Goal: Transaction & Acquisition: Purchase product/service

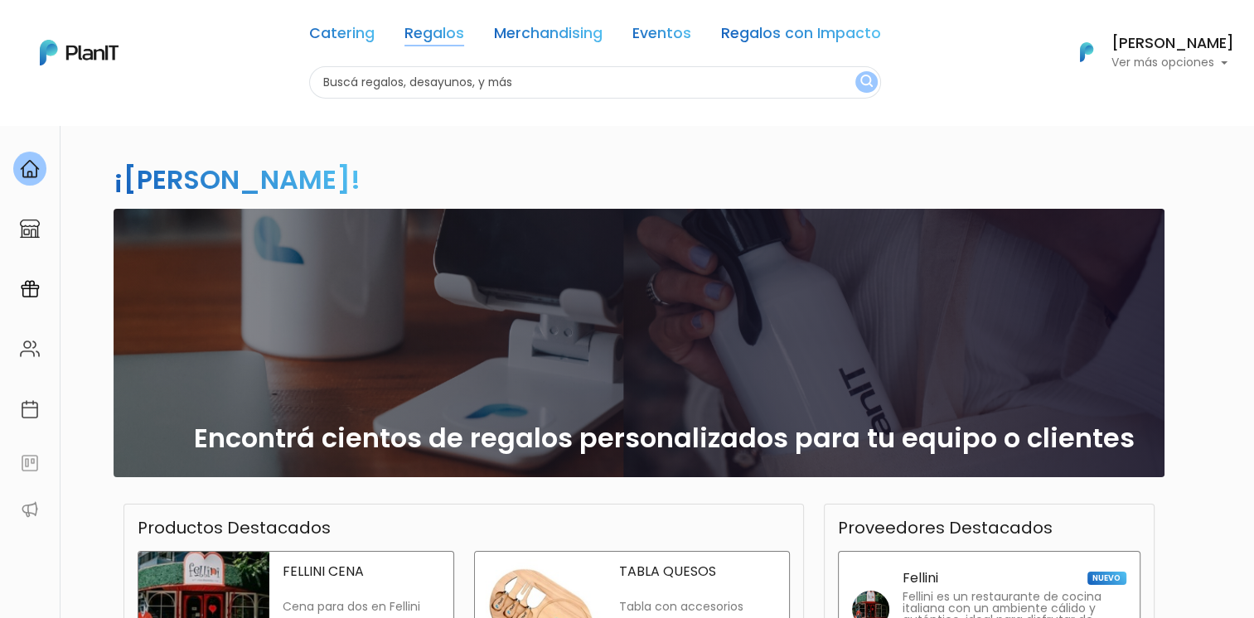
click at [437, 28] on link "Regalos" at bounding box center [434, 37] width 60 height 20
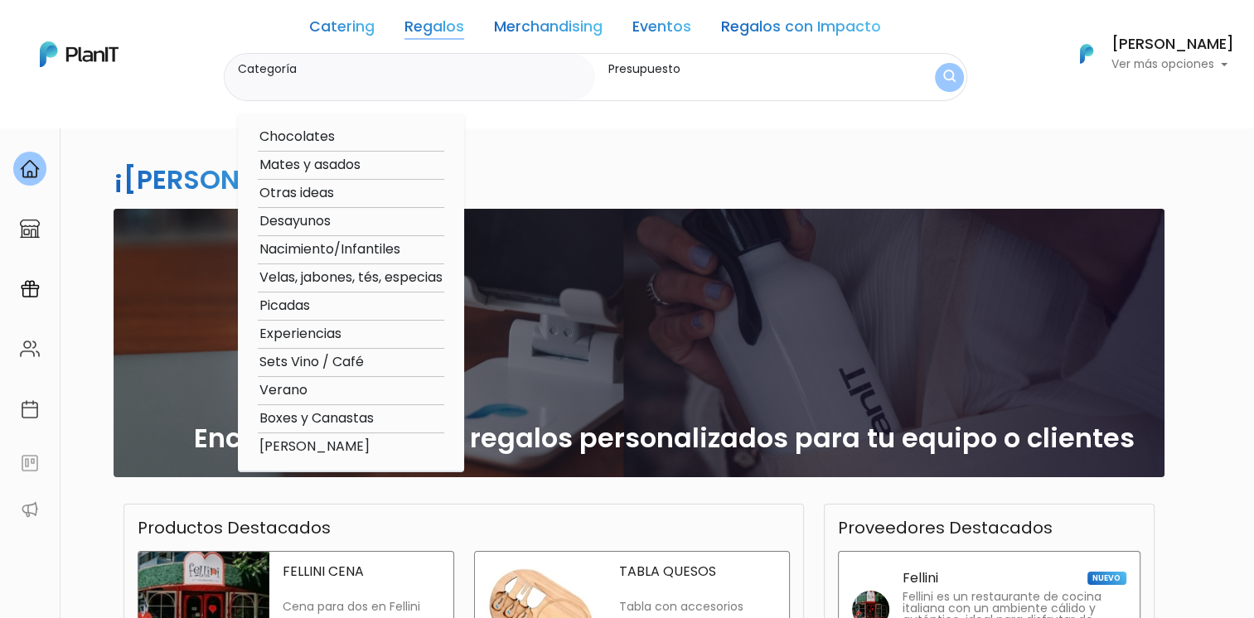
click at [307, 168] on option "Mates y asados" at bounding box center [351, 165] width 186 height 21
type input "Mates y asados"
type input "$0 - $1000"
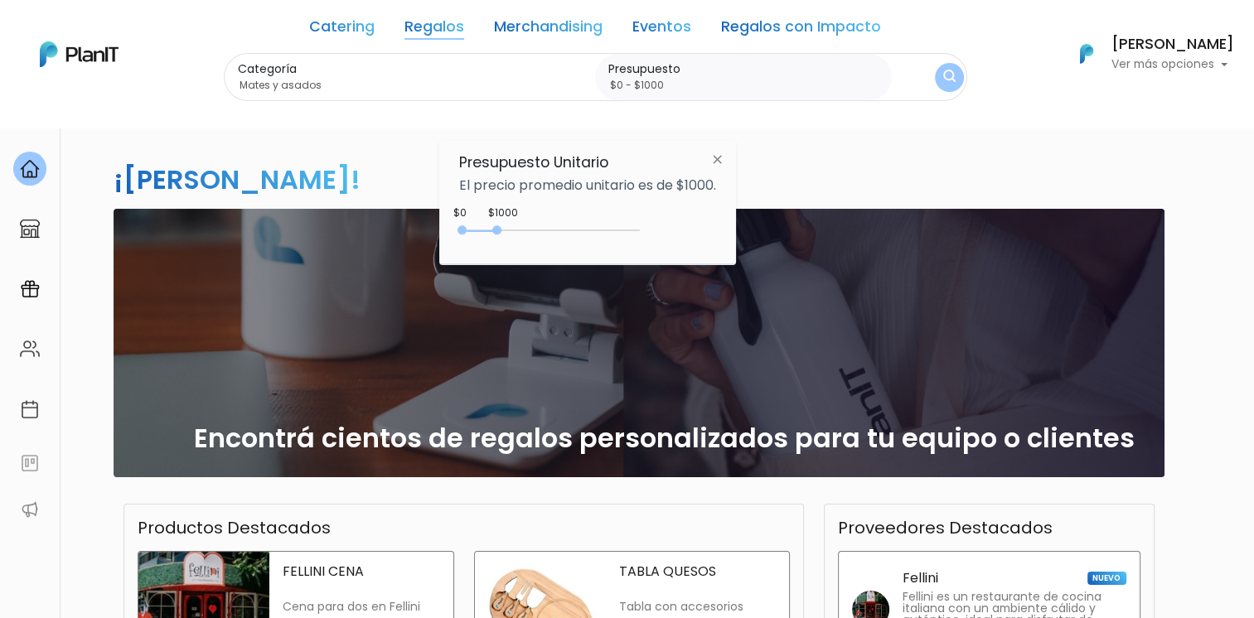
click at [722, 154] on img at bounding box center [717, 159] width 31 height 30
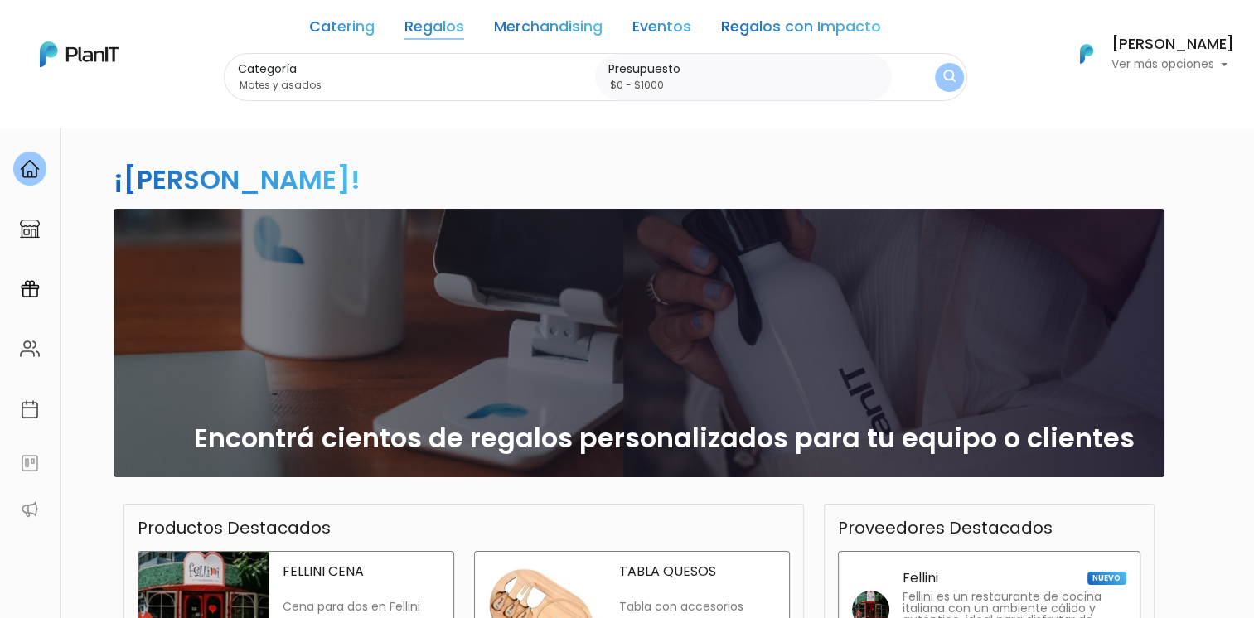
click at [438, 31] on link "Regalos" at bounding box center [434, 30] width 60 height 20
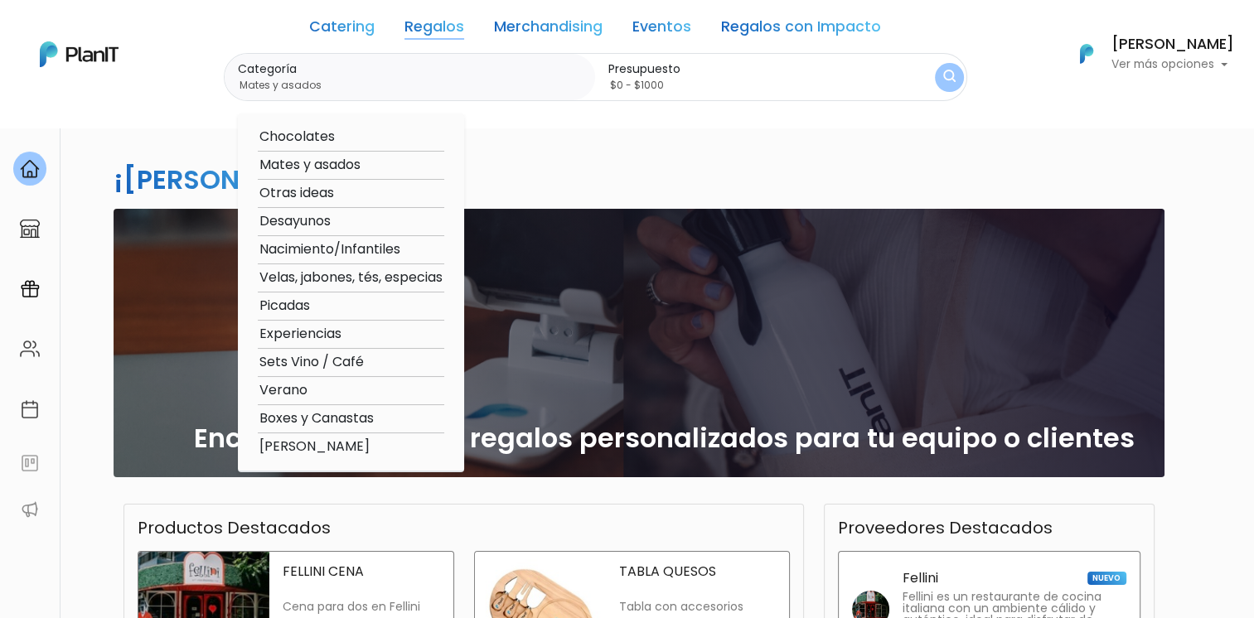
click at [298, 309] on option "Picadas" at bounding box center [351, 306] width 186 height 21
type input "Picadas"
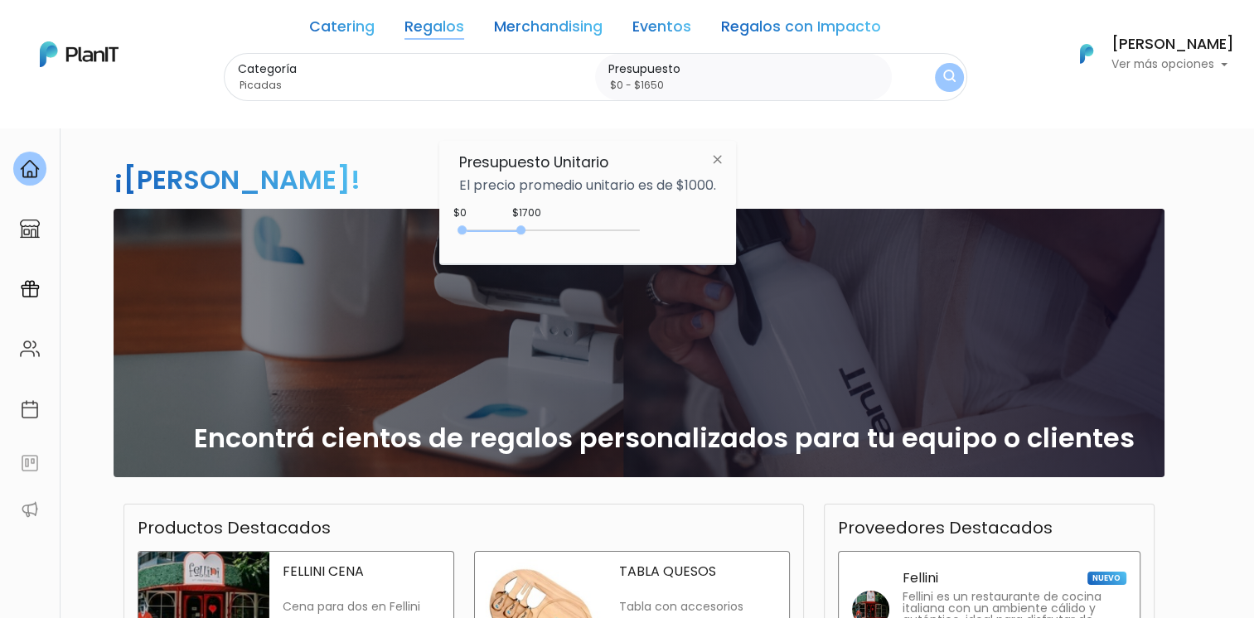
type input "$0 - $1600"
drag, startPoint x: 496, startPoint y: 230, endPoint x: 520, endPoint y: 230, distance: 24.9
click at [520, 230] on div at bounding box center [517, 229] width 9 height 9
drag, startPoint x: 716, startPoint y: 156, endPoint x: 948, endPoint y: 65, distance: 249.0
click at [716, 155] on img at bounding box center [717, 159] width 31 height 30
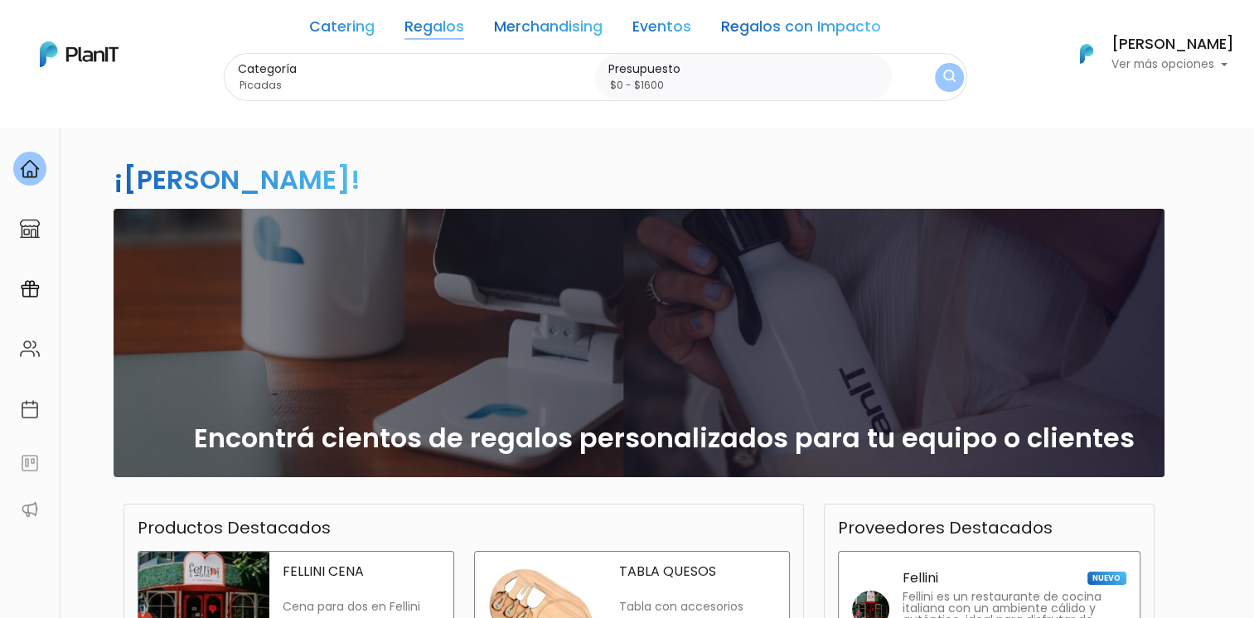
click at [945, 70] on img "submit" at bounding box center [948, 77] width 15 height 19
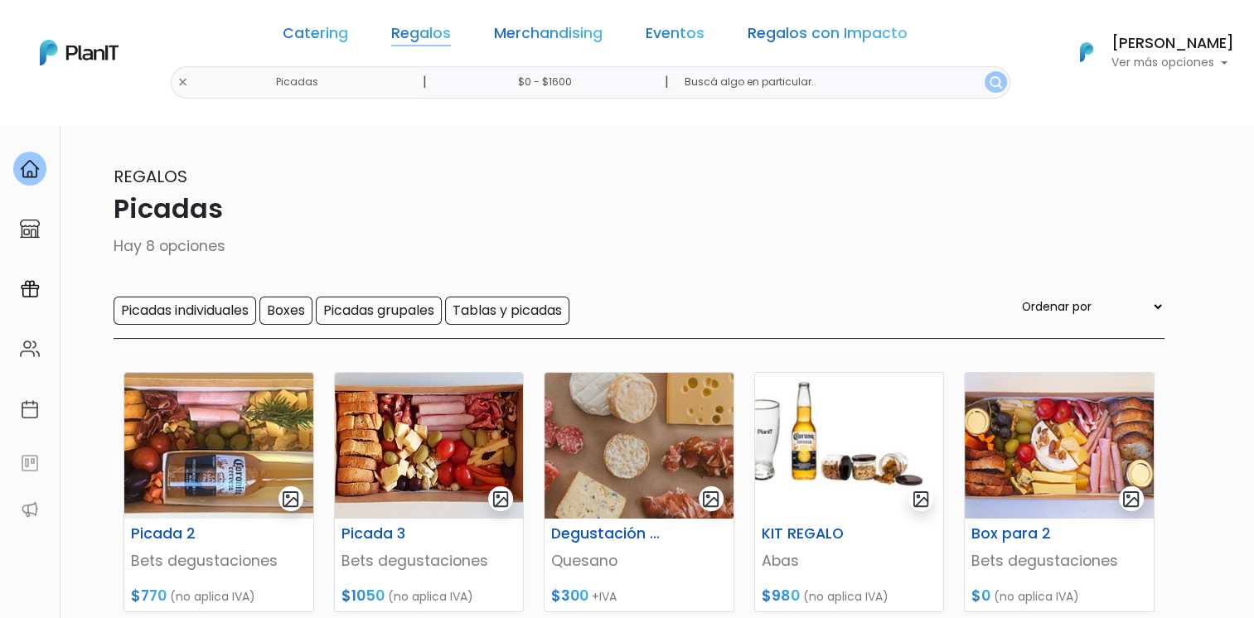
click at [451, 30] on link "Regalos" at bounding box center [421, 37] width 60 height 20
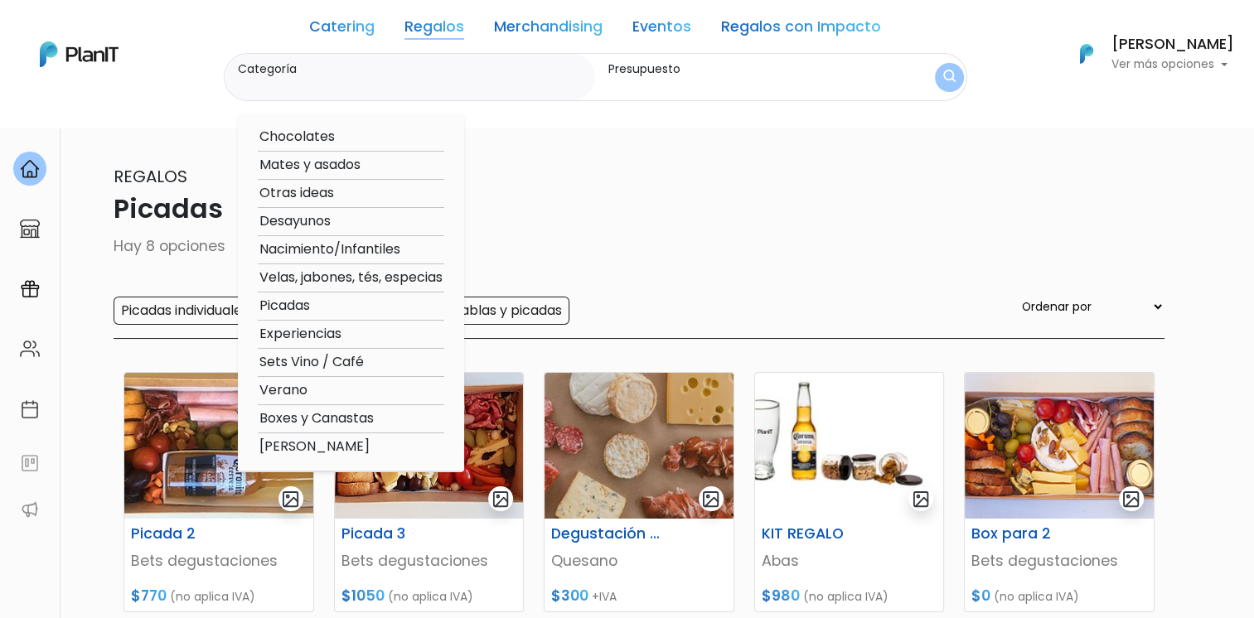
click at [296, 161] on option "Mates y asados" at bounding box center [351, 165] width 186 height 21
type input "Mates y asados"
type input "$0 - $1600"
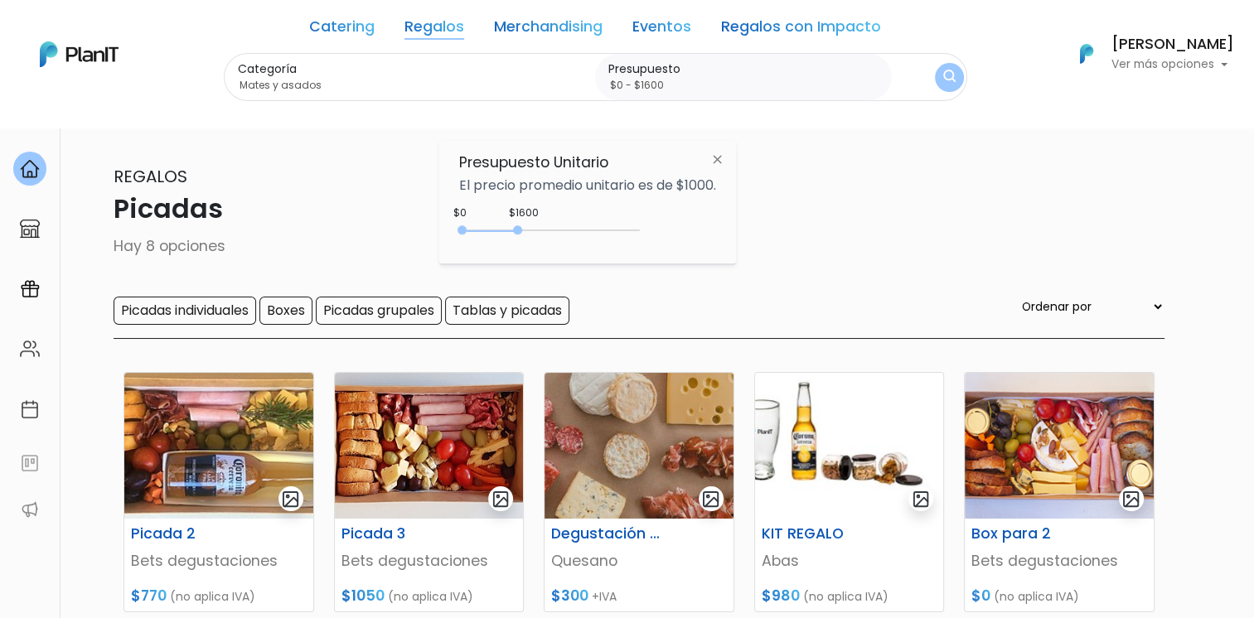
click at [955, 76] on button "submit" at bounding box center [949, 77] width 29 height 29
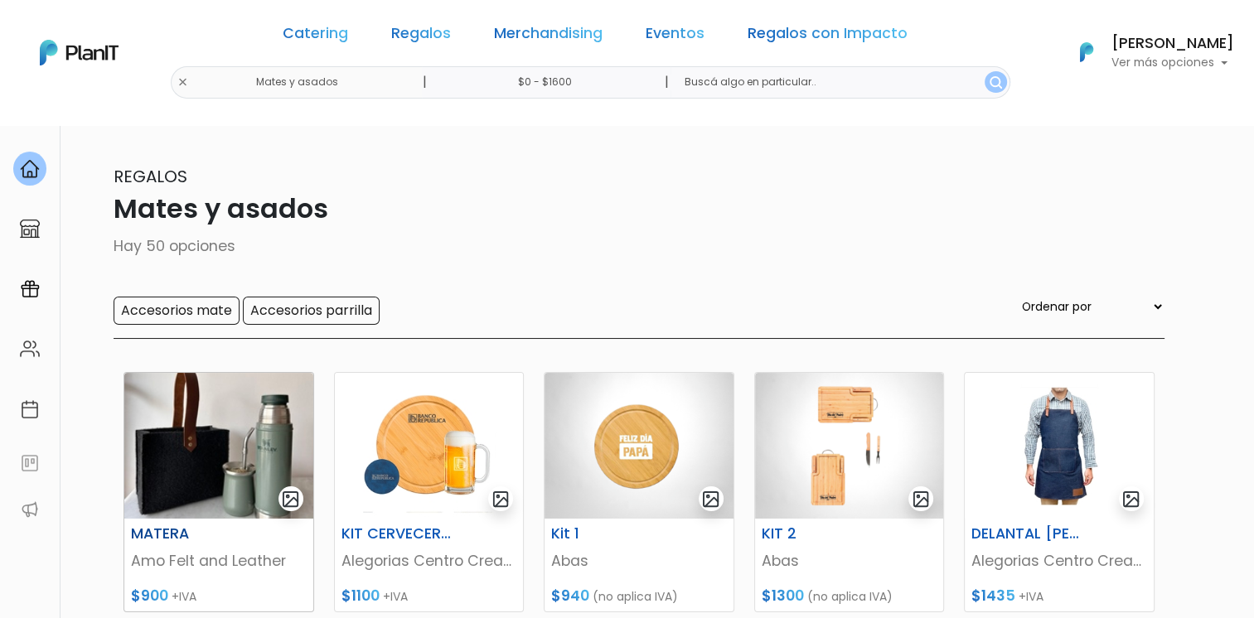
click at [232, 445] on img at bounding box center [218, 446] width 189 height 146
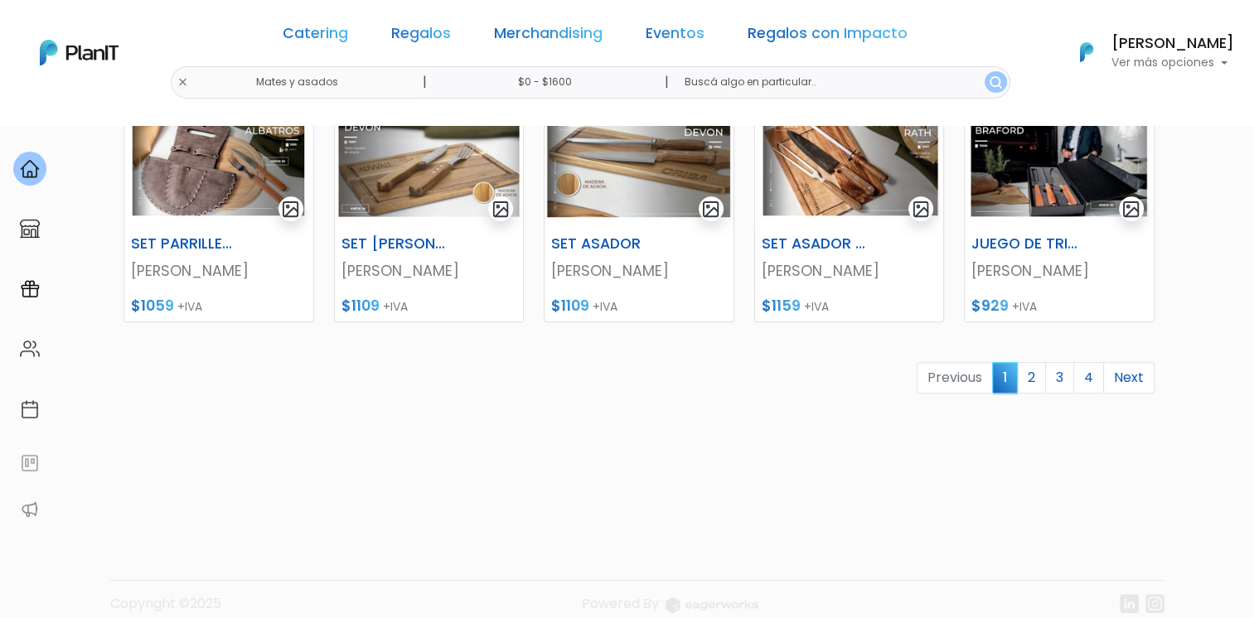
scroll to position [830, 0]
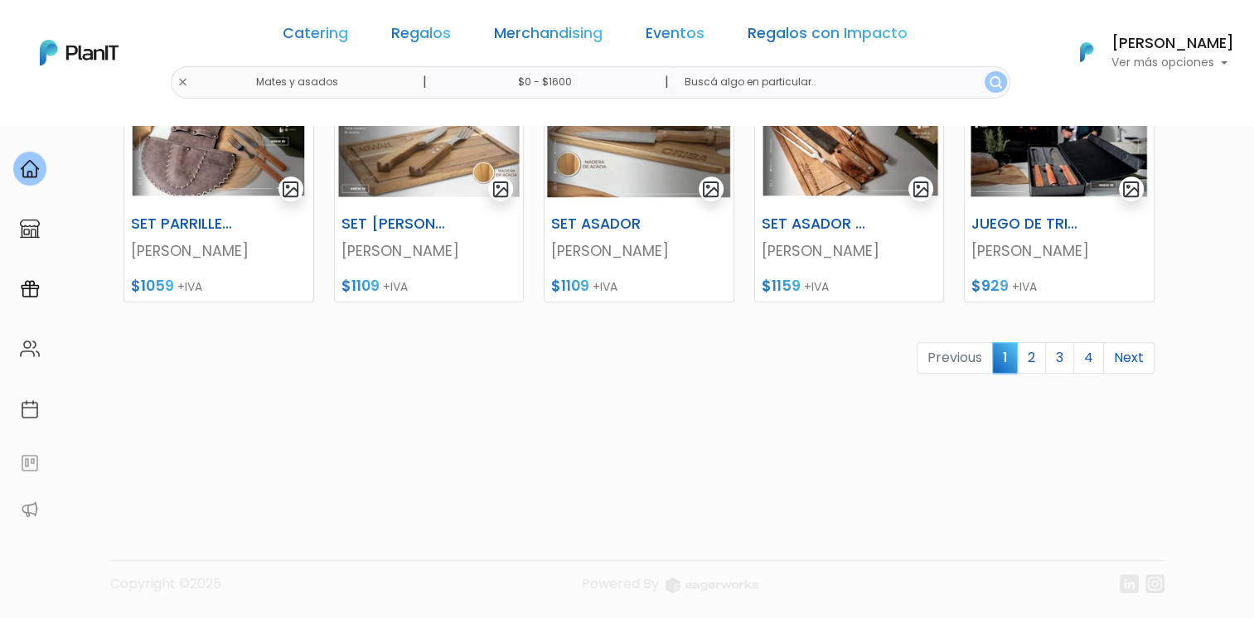
click at [759, 68] on input "text" at bounding box center [839, 82] width 339 height 32
type input "mate starley"
click at [984, 71] on button "submit" at bounding box center [995, 82] width 22 height 22
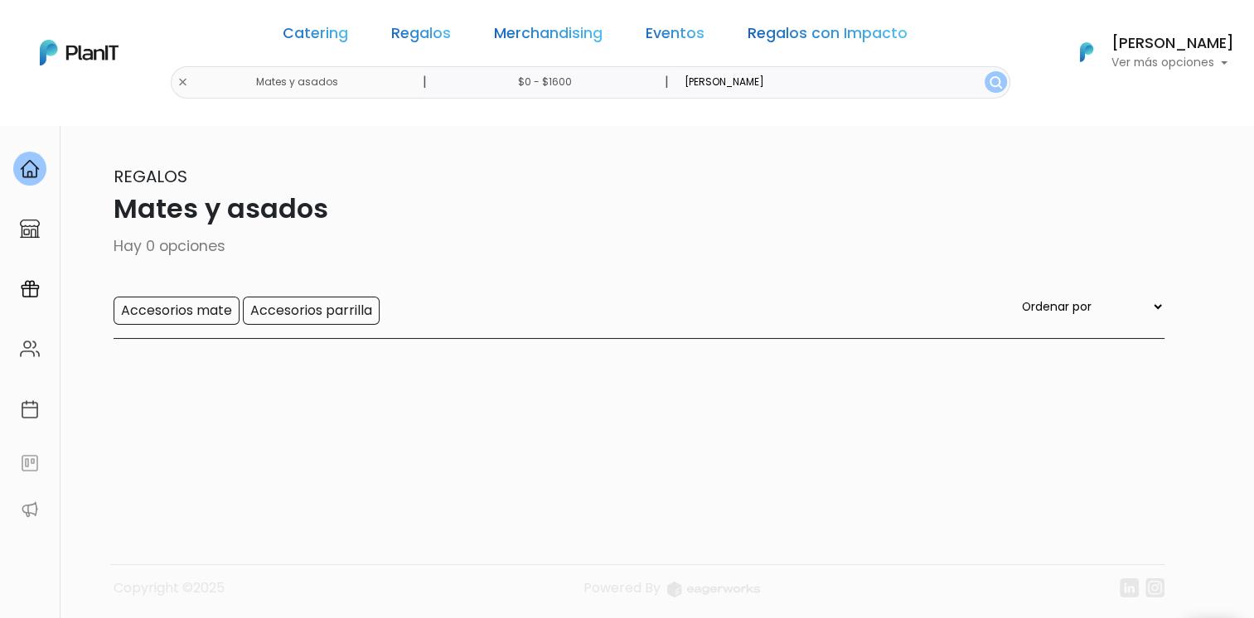
click at [709, 81] on input "mate starley" at bounding box center [839, 82] width 339 height 32
type input "[PERSON_NAME]"
click at [984, 71] on button "submit" at bounding box center [995, 82] width 22 height 22
